Goal: Navigation & Orientation: Find specific page/section

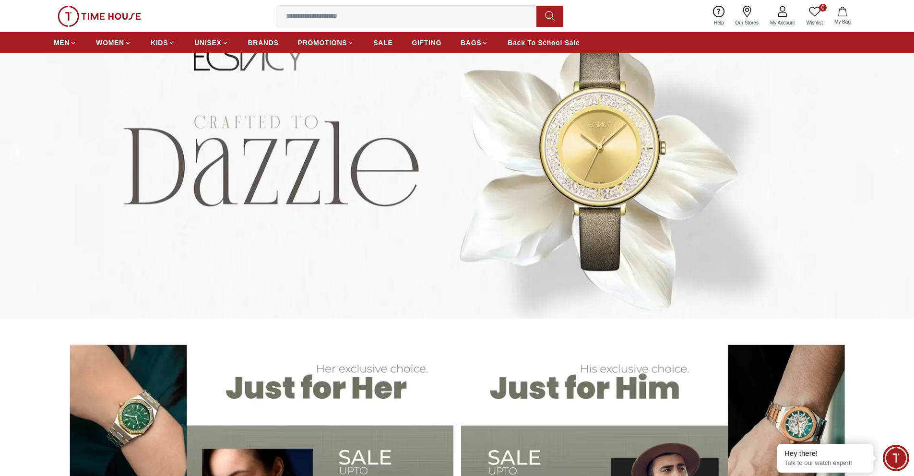
scroll to position [61, 0]
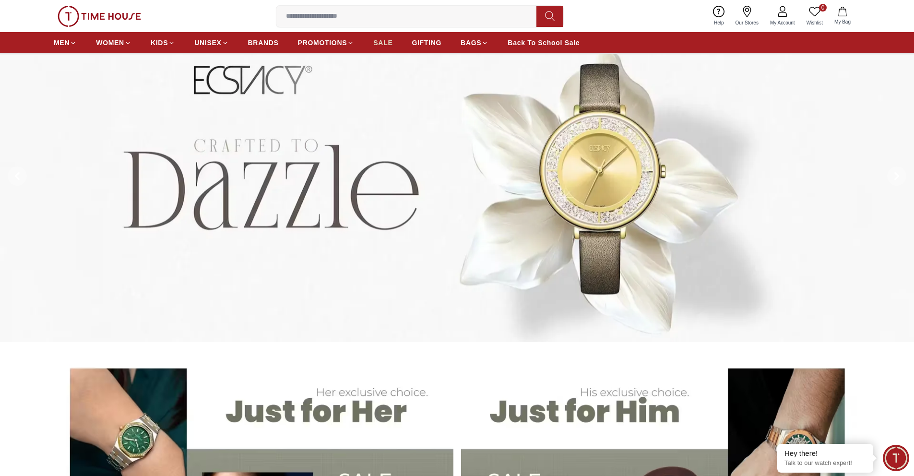
click at [373, 44] on span "SALE" at bounding box center [382, 43] width 19 height 10
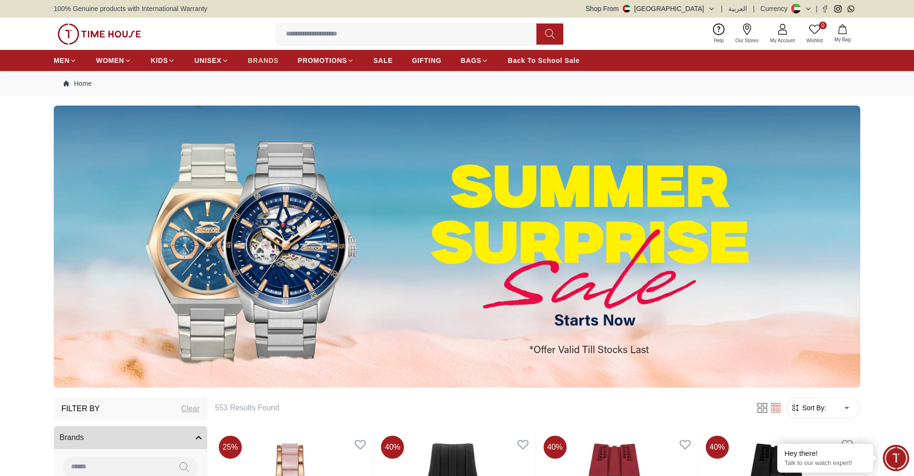
click at [249, 62] on span "BRANDS" at bounding box center [263, 61] width 31 height 10
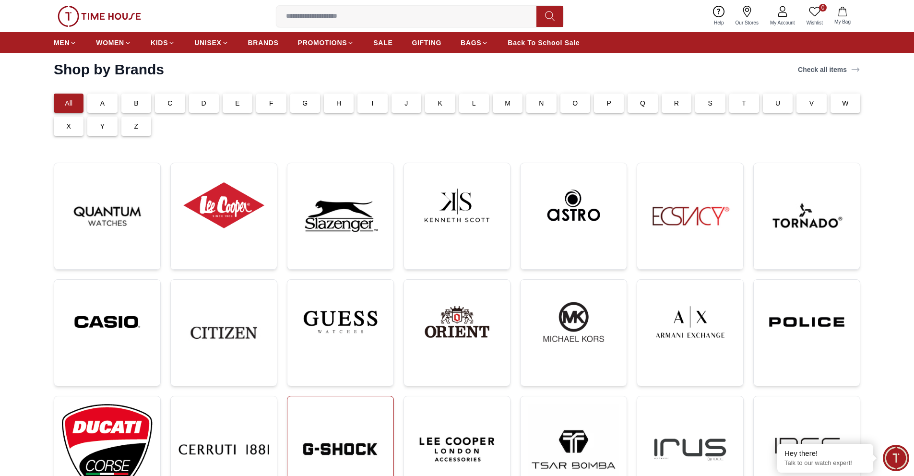
scroll to position [109, 0]
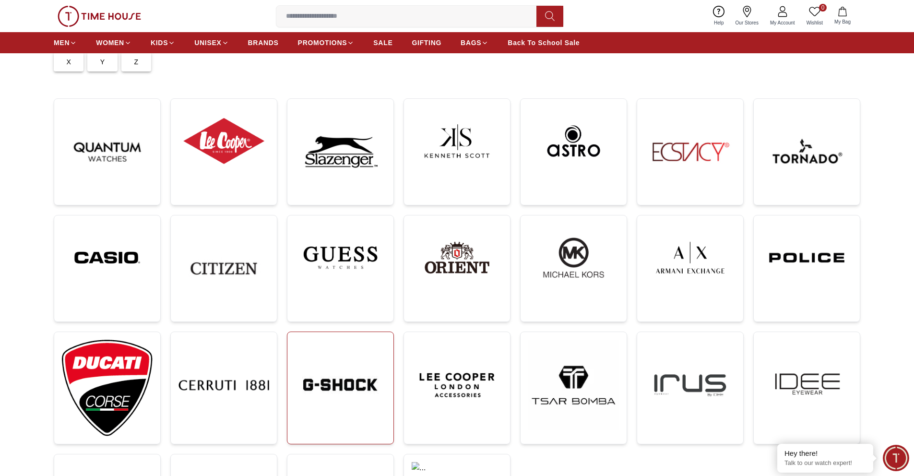
click at [365, 381] on img at bounding box center [340, 385] width 91 height 91
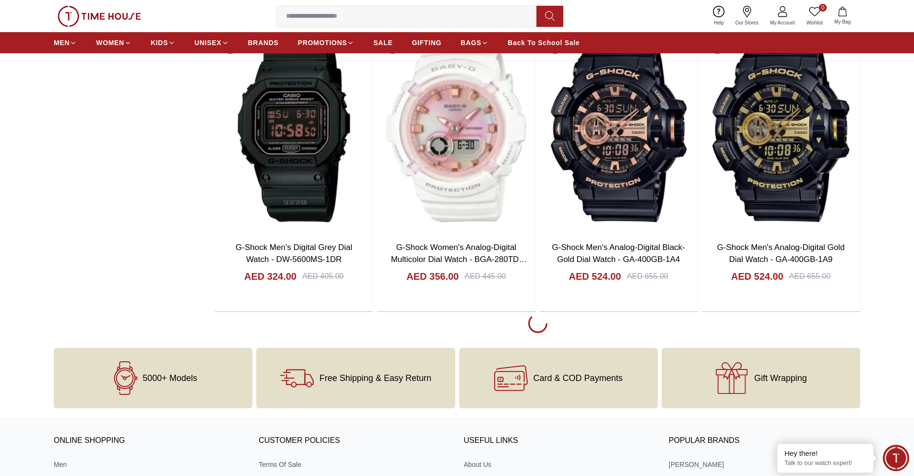
scroll to position [1802, 0]
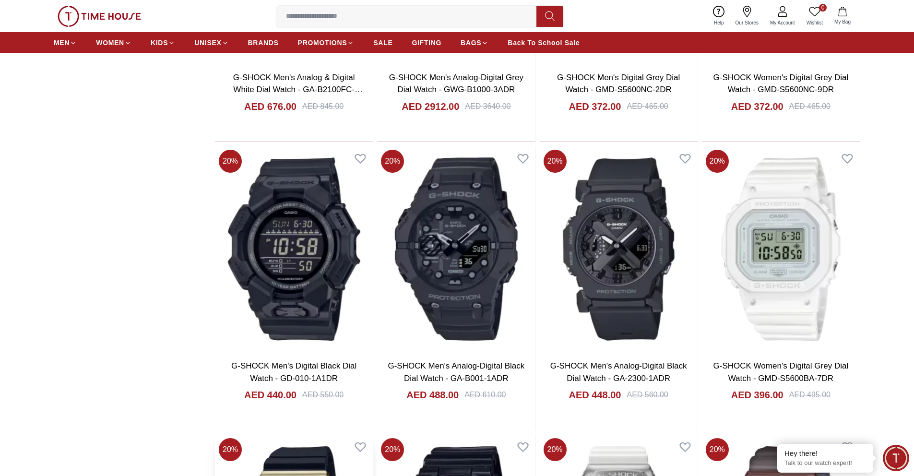
scroll to position [4149, 0]
